Goal: Information Seeking & Learning: Learn about a topic

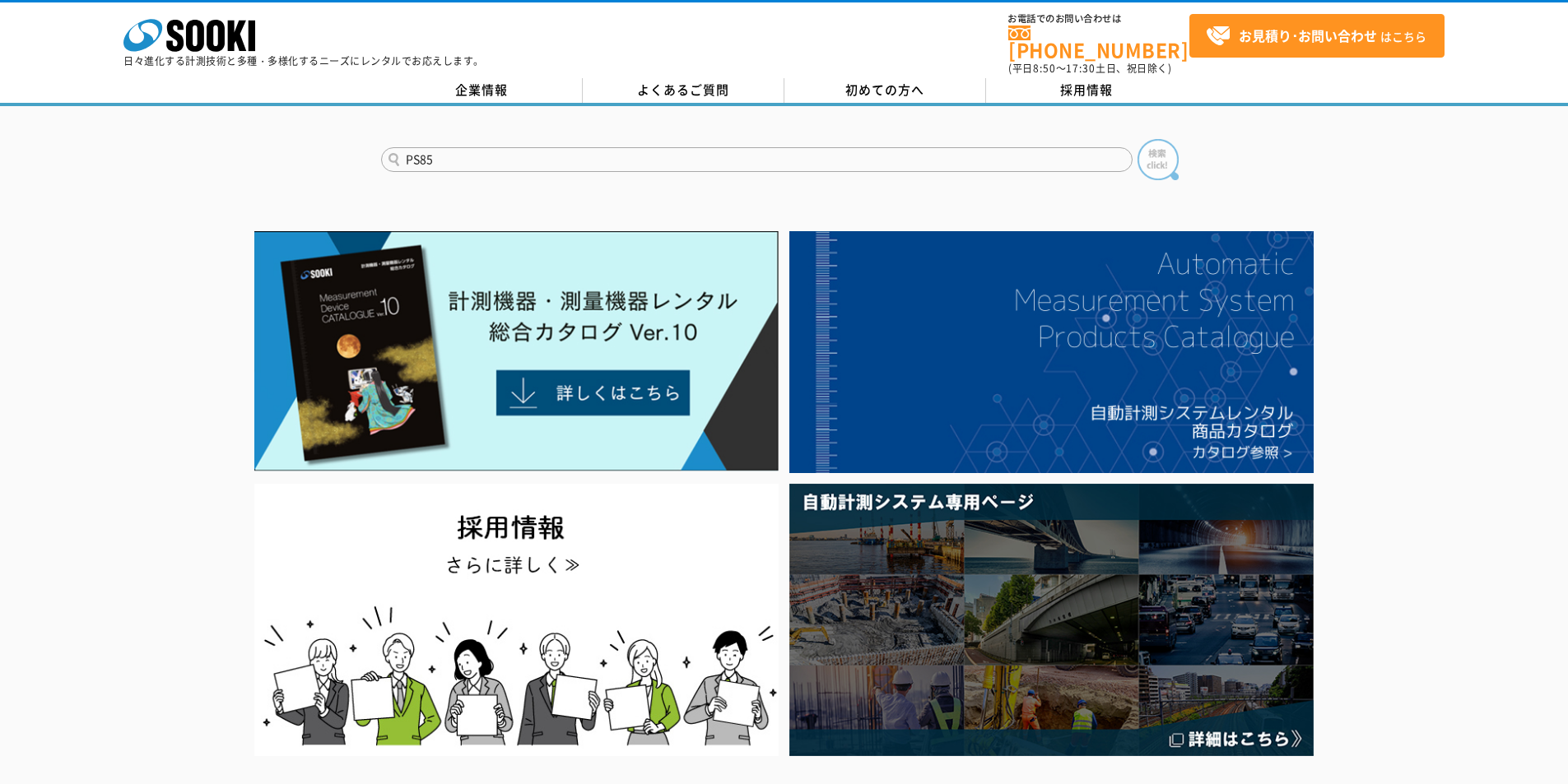
type input "PS85"
click at [1170, 159] on img at bounding box center [1157, 159] width 41 height 41
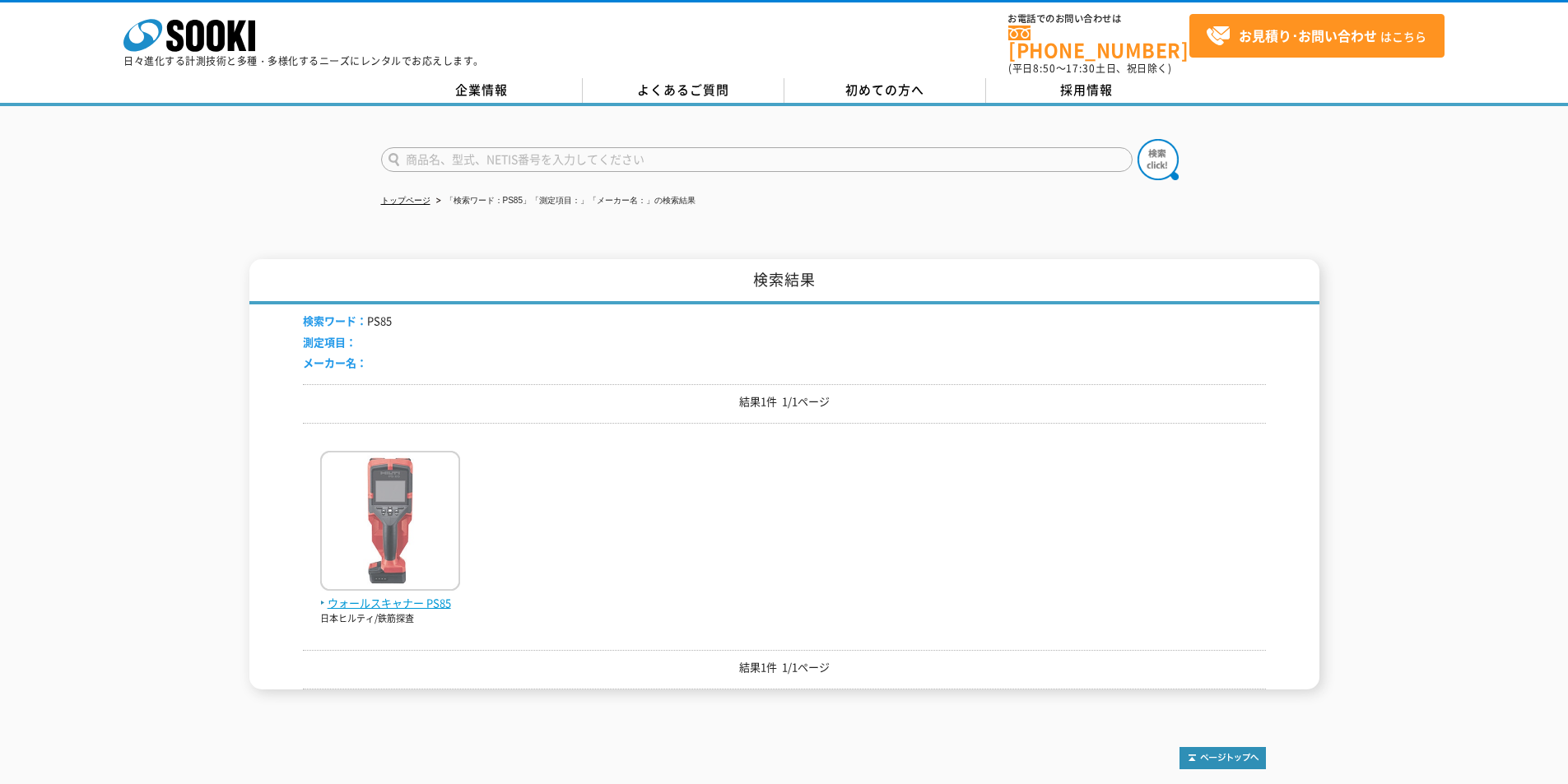
click at [438, 479] on img at bounding box center [390, 523] width 140 height 144
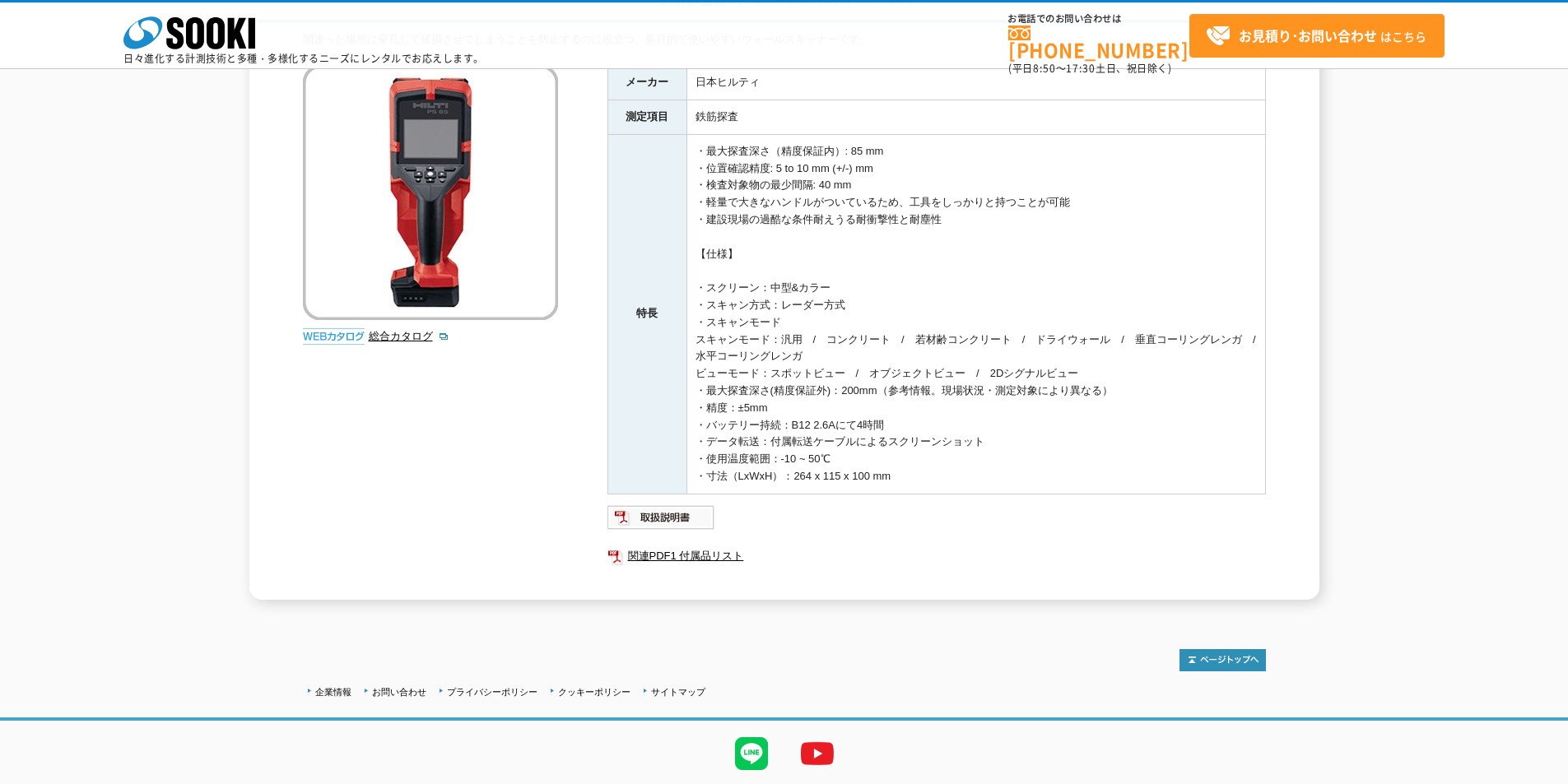
scroll to position [214, 0]
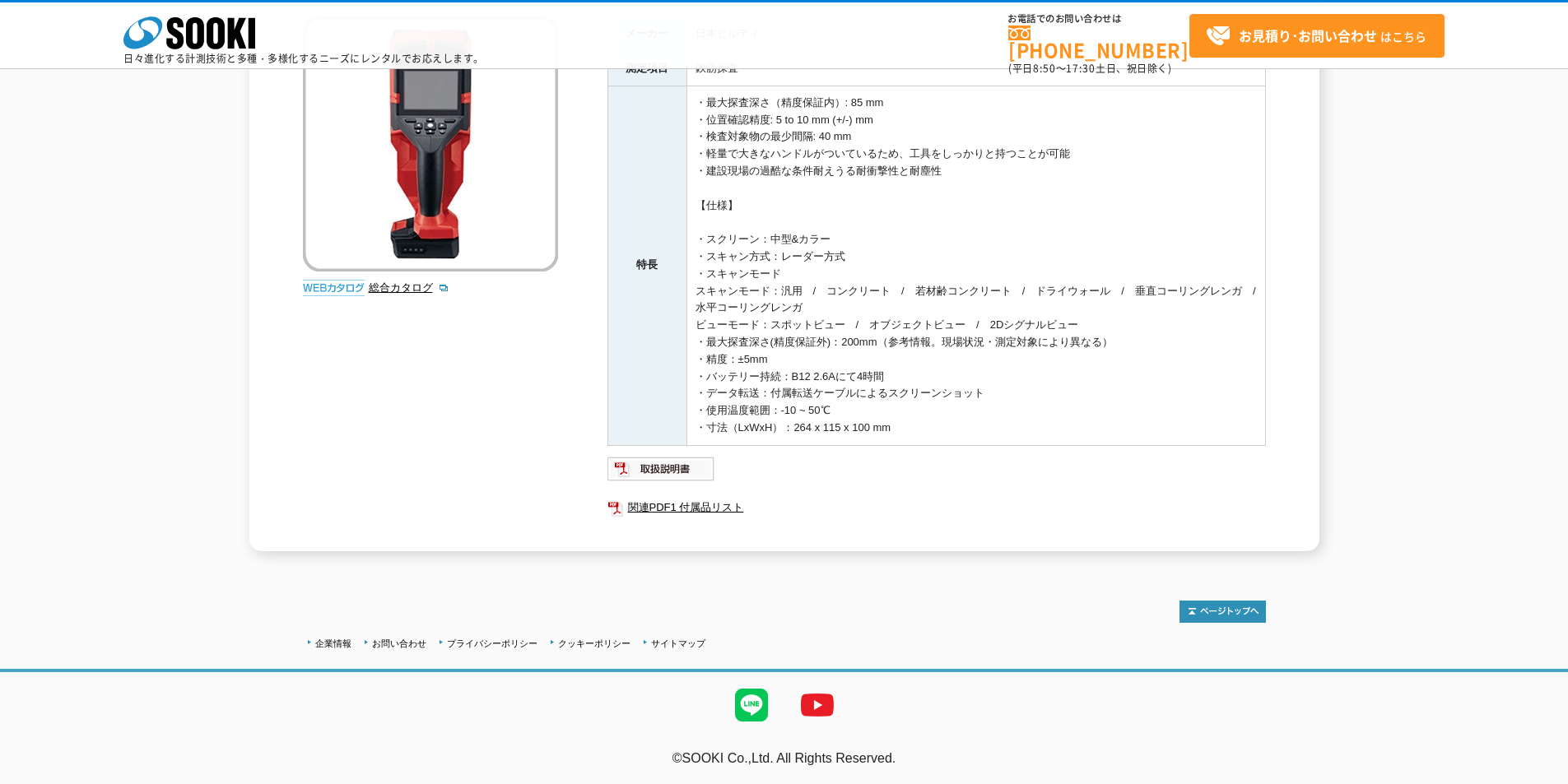
click at [495, 447] on div "間違った場所に穿孔して破損させてしまうことを防止するのに役立つ、多目的で使いやすいウォールスキャナーです。 総合カタログ メーカー 日本ヒルティ 測定項目 鉄…" at bounding box center [784, 266] width 963 height 568
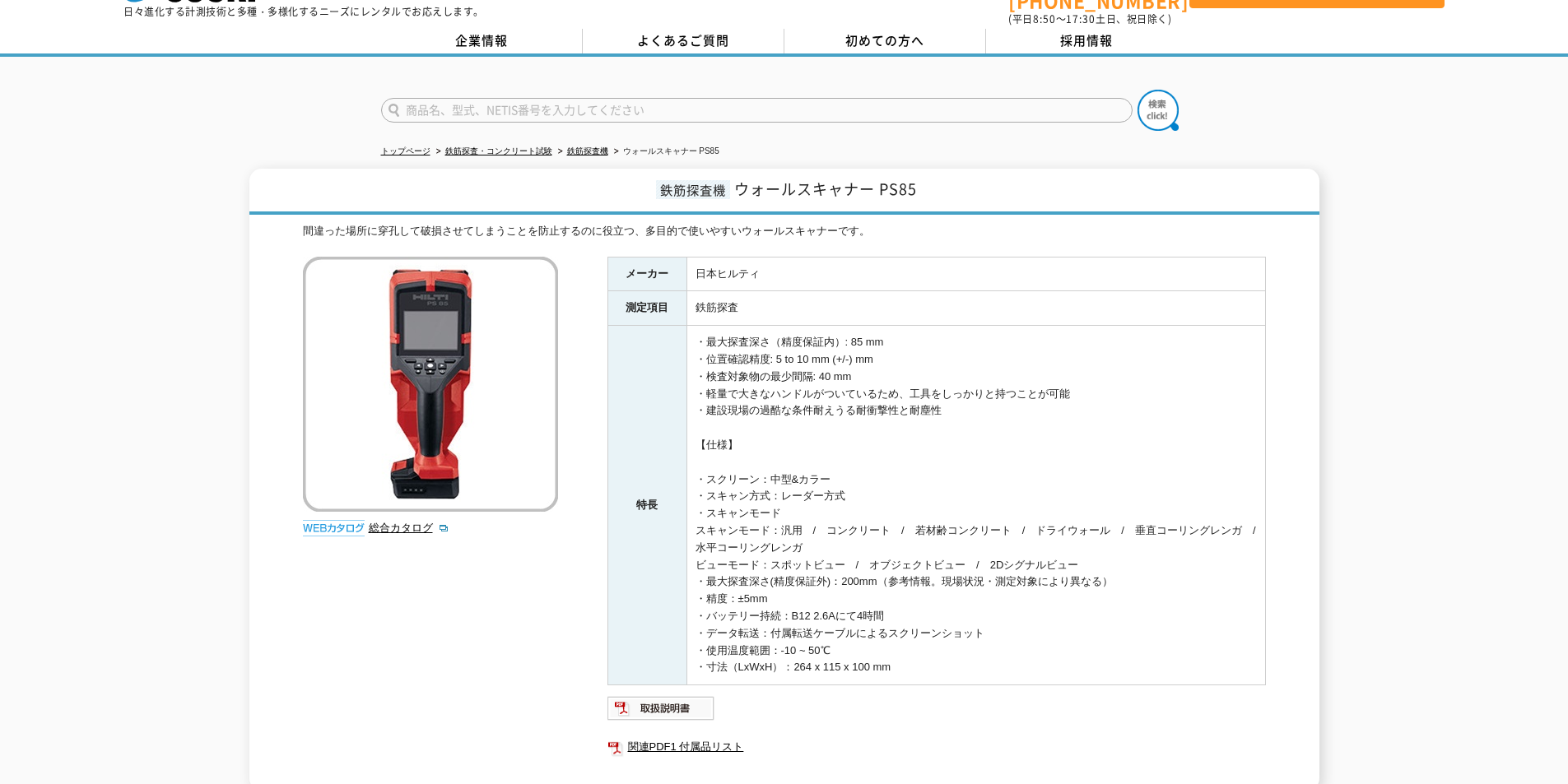
click at [470, 601] on div "間違った場所に穿孔して破損させてしまうことを防止するのに役立つ、多目的で使いやすいウォールスキャナーです。 総合カタログ メーカー 日本ヒルティ 測定項目 鉄…" at bounding box center [784, 507] width 963 height 568
click at [391, 522] on link "総合カタログ" at bounding box center [409, 528] width 80 height 13
drag, startPoint x: 548, startPoint y: 76, endPoint x: 552, endPoint y: 90, distance: 14.6
click at [551, 80] on div at bounding box center [784, 96] width 1568 height 79
click at [550, 98] on input "text" at bounding box center [757, 110] width 752 height 24
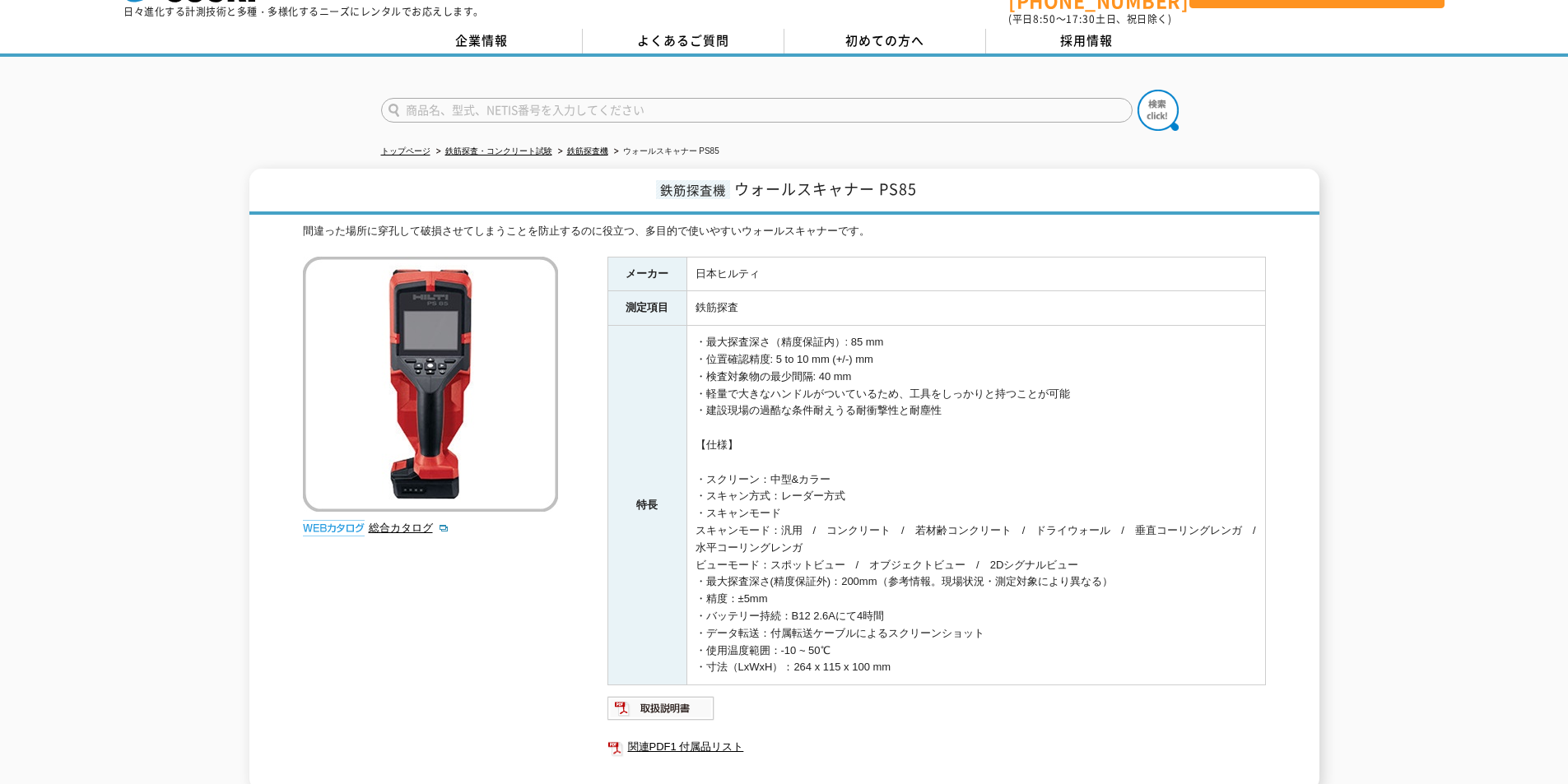
paste input "X line-E"
type input "X line-E"
click at [1162, 103] on img at bounding box center [1157, 110] width 41 height 41
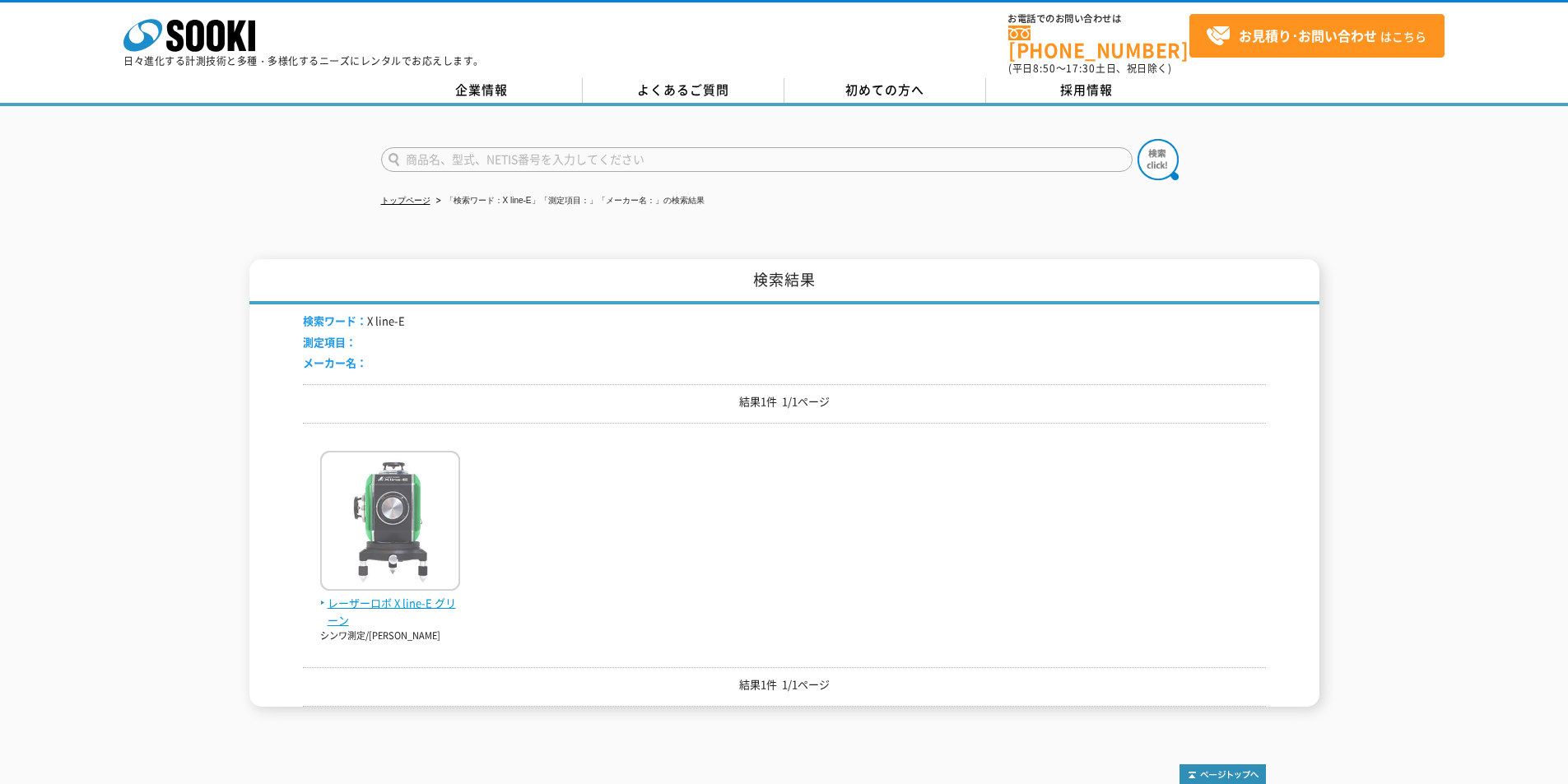
click at [386, 509] on img at bounding box center [390, 523] width 140 height 144
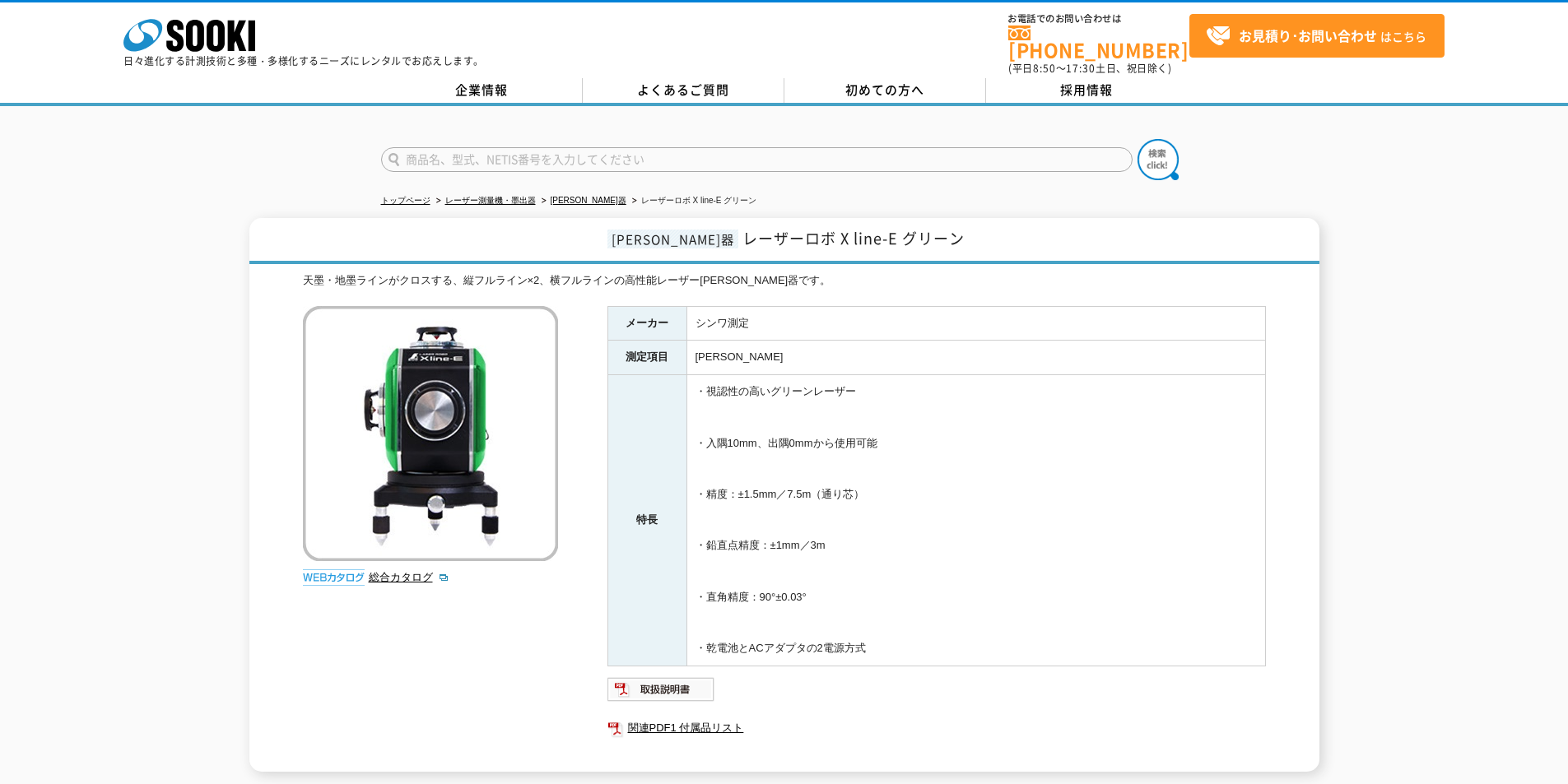
scroll to position [146, 0]
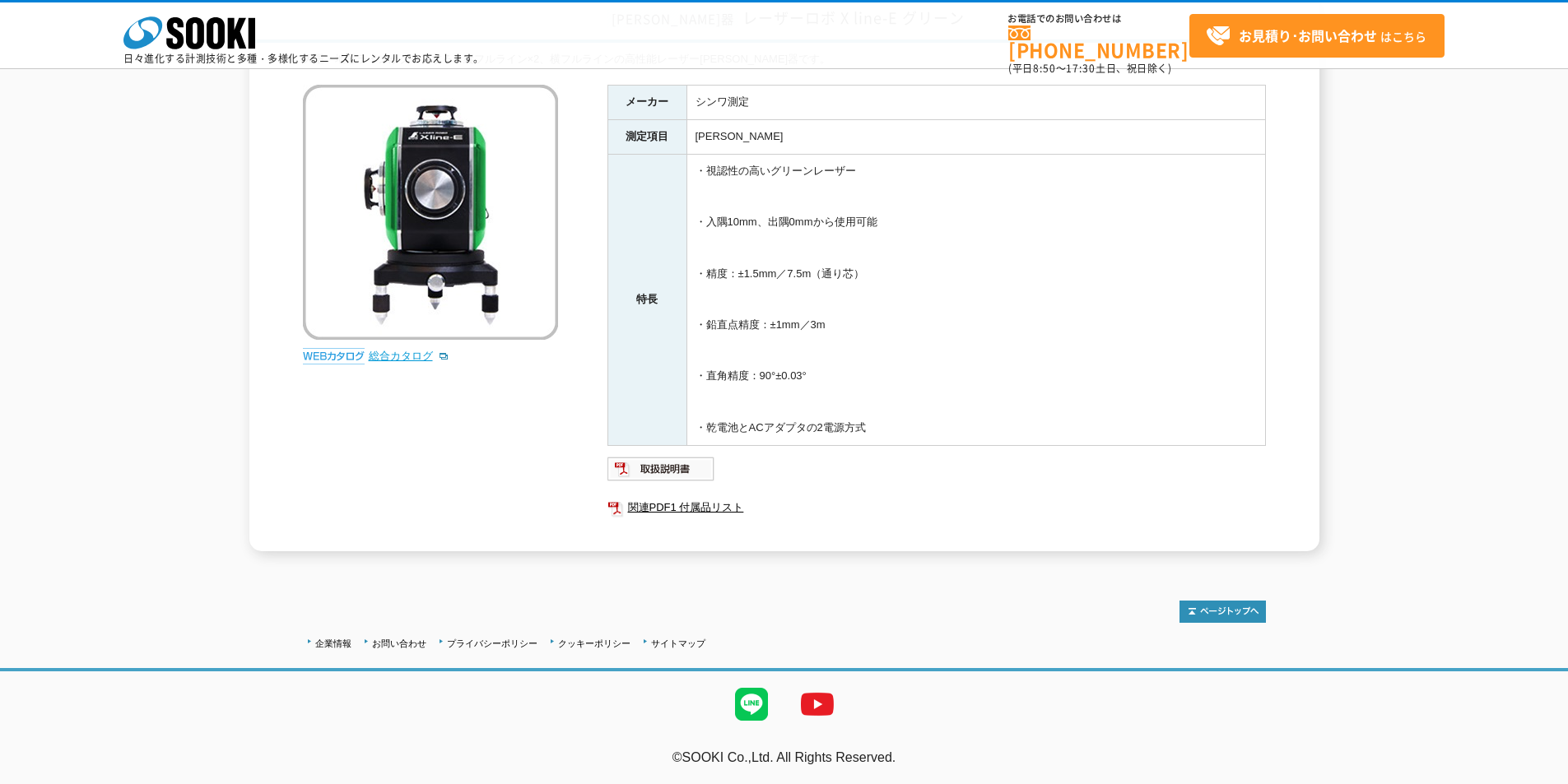
click at [399, 354] on link "総合カタログ" at bounding box center [409, 355] width 80 height 13
